Goal: Information Seeking & Learning: Learn about a topic

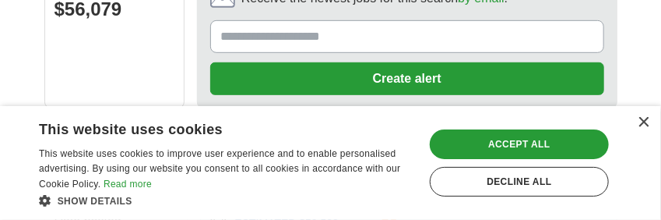
scroll to position [496, 0]
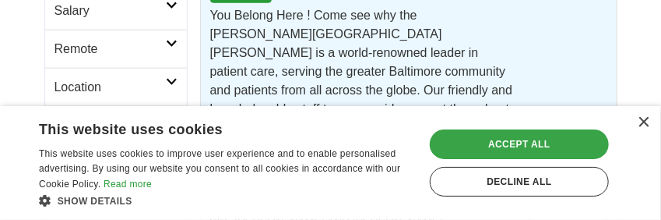
click at [515, 142] on div "Accept all" at bounding box center [519, 144] width 179 height 30
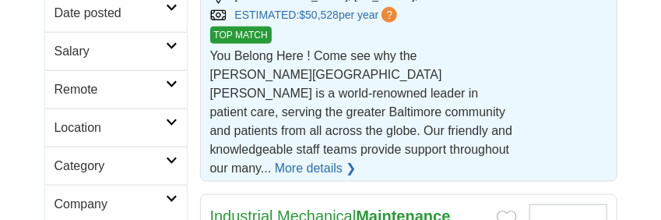
scroll to position [505, 0]
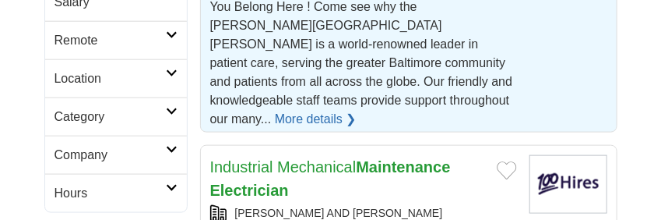
click at [300, 110] on link "More details ❯" at bounding box center [316, 119] width 82 height 19
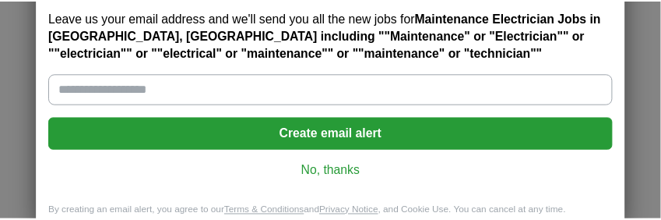
scroll to position [83, 0]
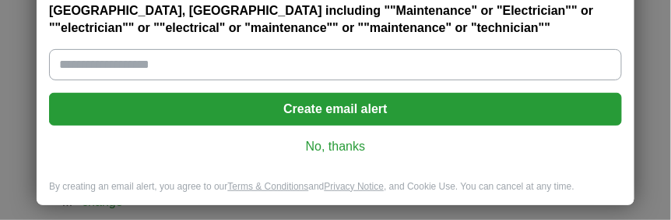
click at [329, 139] on link "No, thanks" at bounding box center [336, 146] width 548 height 17
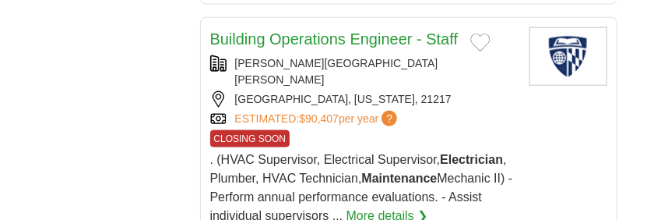
scroll to position [2061, 0]
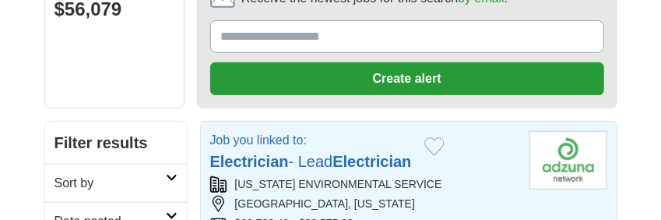
scroll to position [496, 0]
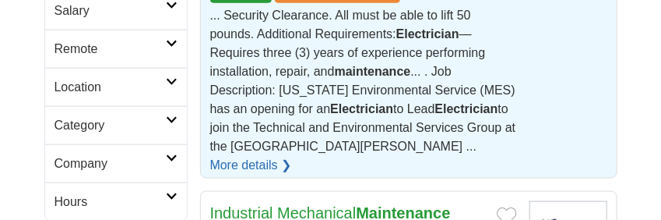
click at [292, 156] on link "More details ❯" at bounding box center [251, 165] width 82 height 19
